Goal: Obtain resource: Download file/media

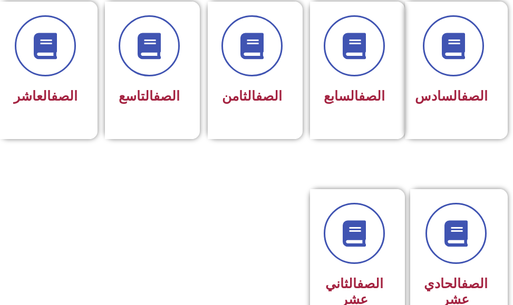
scroll to position [580, 0]
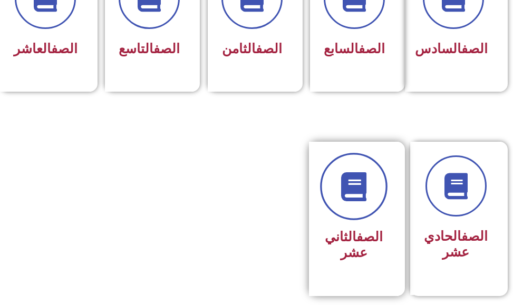
click at [345, 201] on icon at bounding box center [354, 186] width 29 height 29
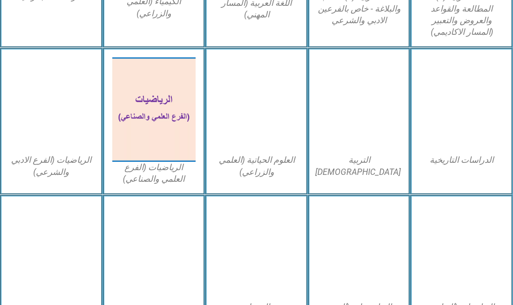
scroll to position [475, 0]
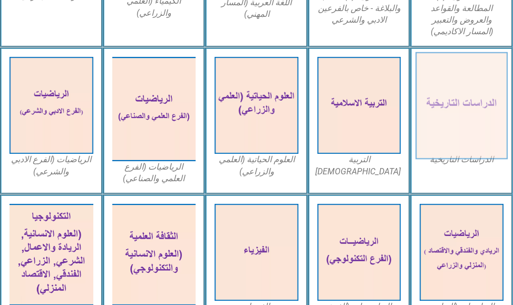
click at [449, 107] on img at bounding box center [462, 105] width 92 height 107
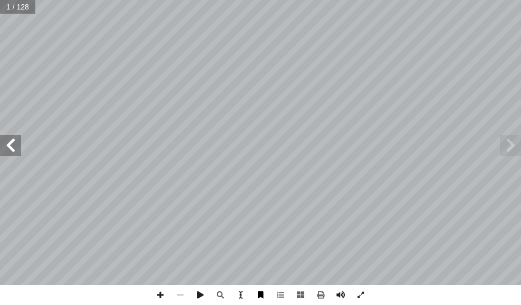
click at [263, 297] on span at bounding box center [260, 295] width 20 height 20
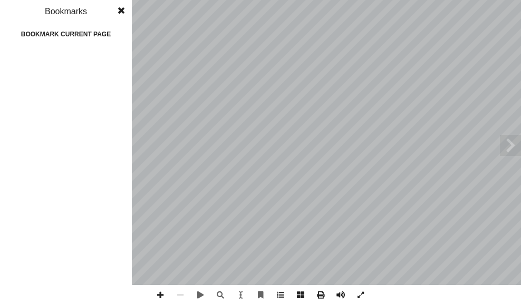
click at [49, 34] on div "Bookmark current page" at bounding box center [65, 34] width 105 height 17
click at [123, 11] on span at bounding box center [121, 10] width 19 height 21
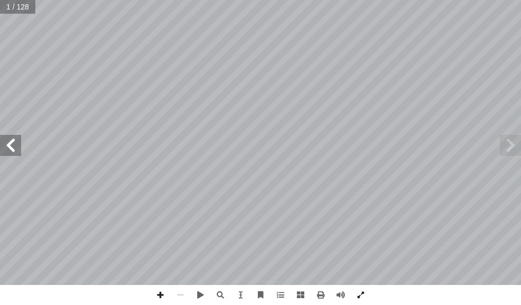
click at [356, 296] on span at bounding box center [361, 295] width 20 height 20
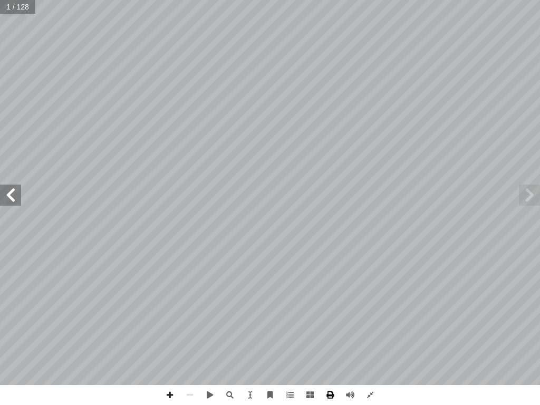
click at [332, 305] on span at bounding box center [330, 395] width 20 height 20
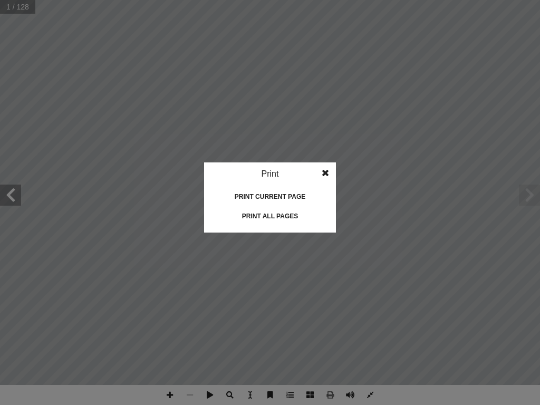
click at [261, 217] on div "Print all pages" at bounding box center [269, 216] width 105 height 17
